Goal: Navigation & Orientation: Find specific page/section

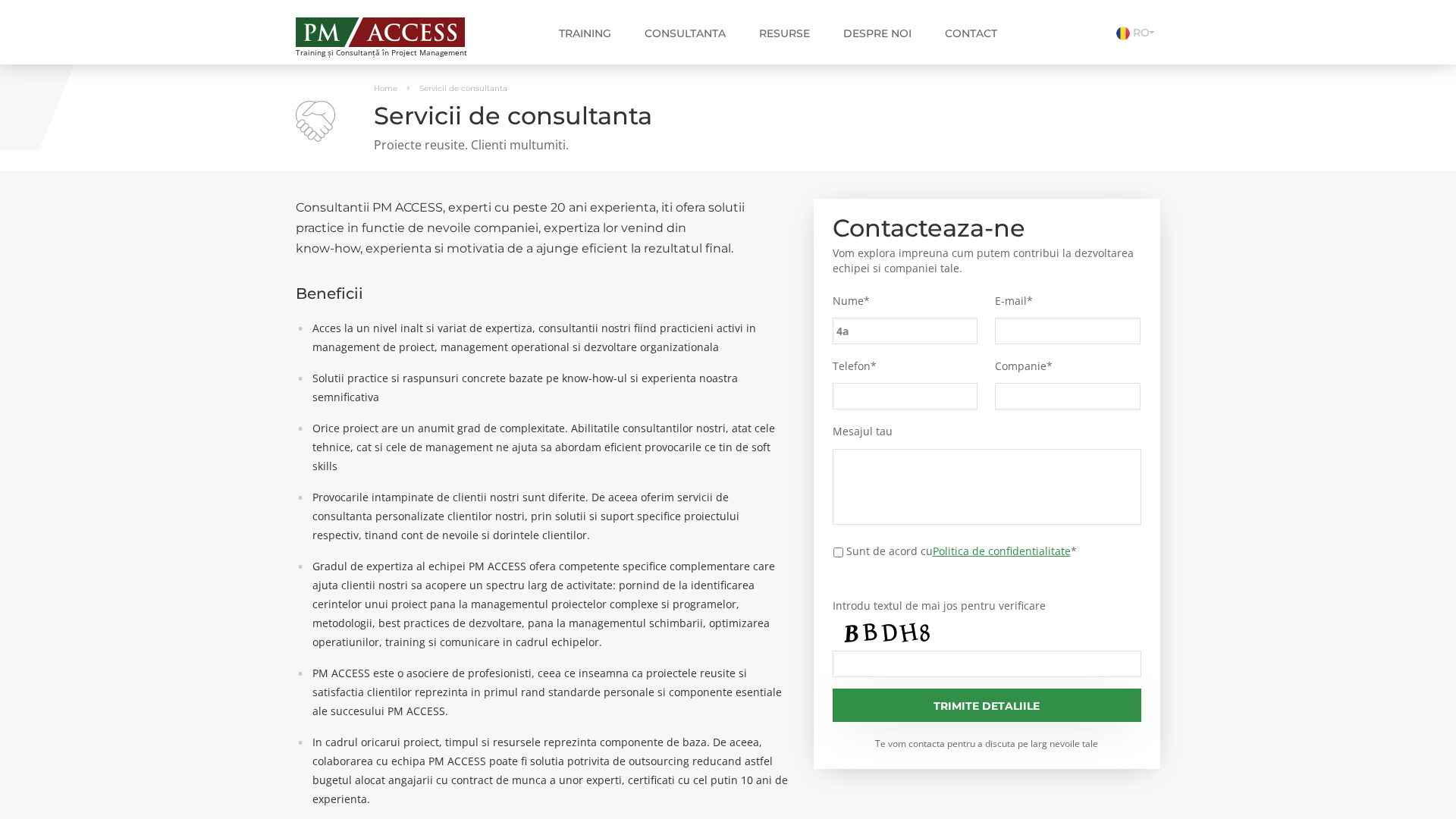
type input "4af"
type input "00c"
type input "3cf"
type input "bee"
type input "b9a"
